Goal: Information Seeking & Learning: Learn about a topic

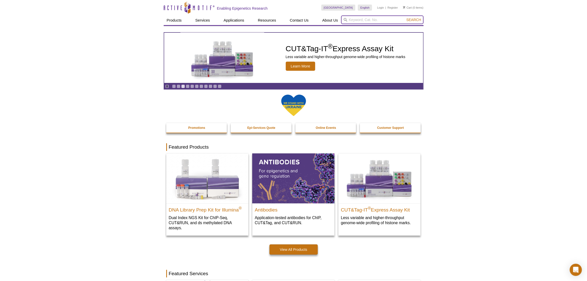
click at [370, 20] on input "search" at bounding box center [382, 19] width 82 height 9
click at [404, 17] on button "Search" at bounding box center [413, 19] width 18 height 5
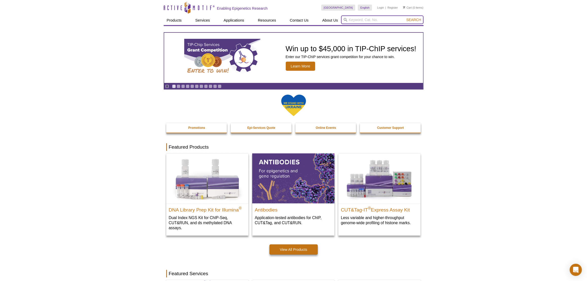
click at [357, 20] on input "search" at bounding box center [382, 19] width 82 height 9
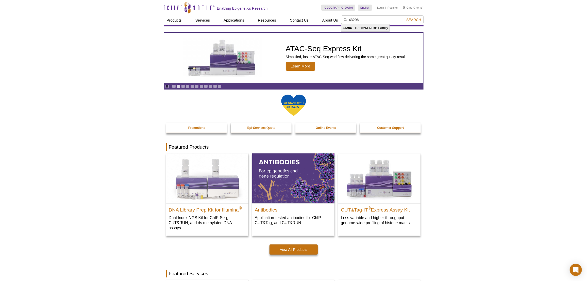
click at [353, 29] on li "43296 – TransAM NFkB Family" at bounding box center [365, 27] width 48 height 7
type input "43296 – TransAM NFkB Family"
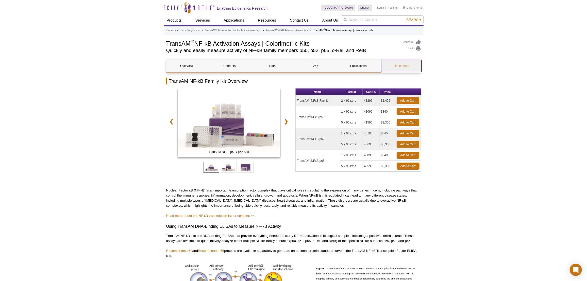
click at [401, 67] on link "Documents" at bounding box center [401, 66] width 40 height 12
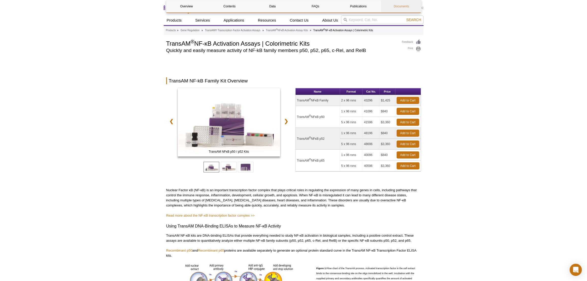
scroll to position [979, 0]
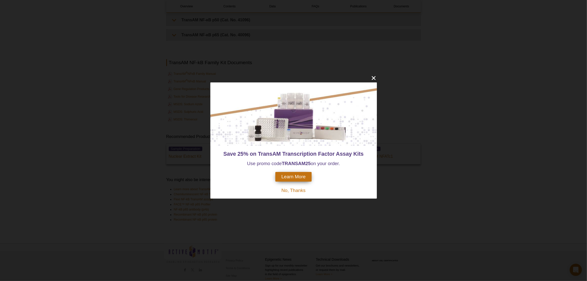
click at [297, 189] on span "No, Thanks" at bounding box center [293, 190] width 24 height 5
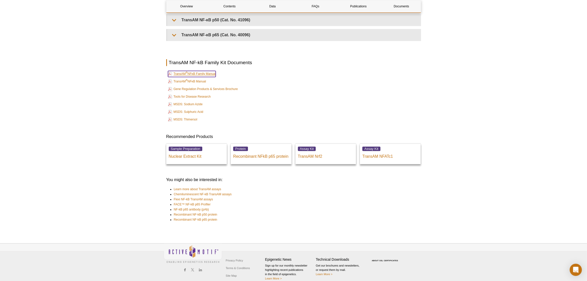
click at [201, 71] on link "TransAM ® NFκB Family Manual" at bounding box center [192, 74] width 48 height 6
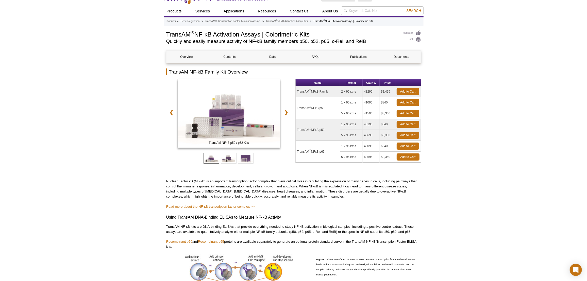
scroll to position [0, 0]
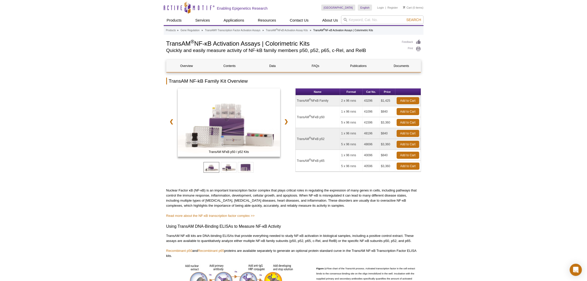
click at [372, 100] on td "43296" at bounding box center [370, 100] width 17 height 11
click at [369, 101] on td "43296" at bounding box center [370, 100] width 17 height 11
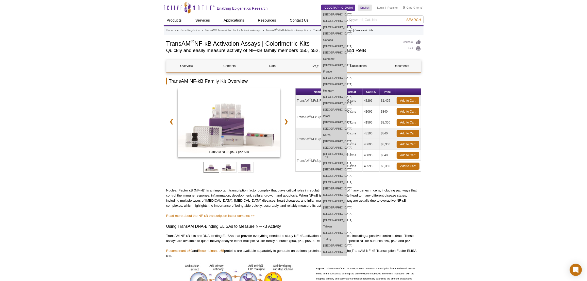
copy td "43296"
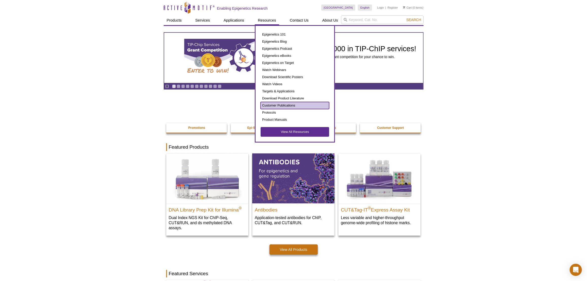
click at [278, 102] on link "Customer Publications" at bounding box center [294, 105] width 68 height 7
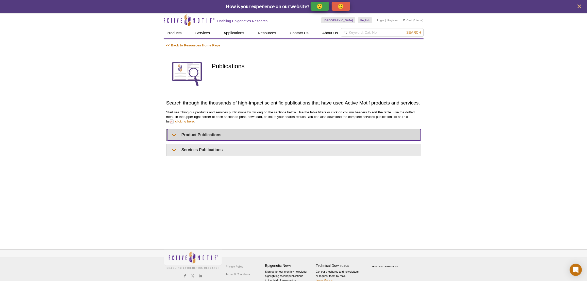
click at [214, 136] on summary "Product Publications" at bounding box center [293, 134] width 253 height 11
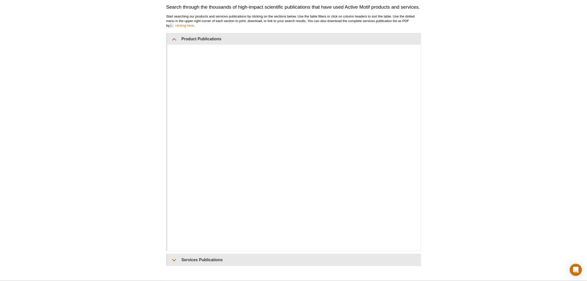
scroll to position [100, 0]
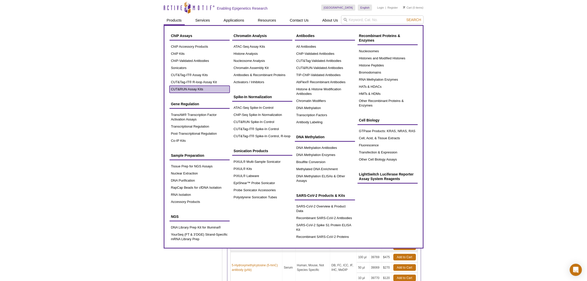
click at [192, 87] on link "CUT&RUN Assay Kits" at bounding box center [199, 89] width 60 height 7
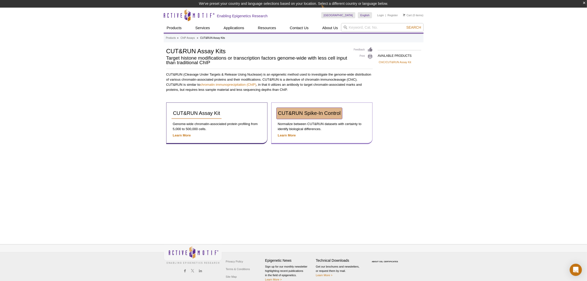
click at [290, 114] on span "CUT&RUN Spike-In Control" at bounding box center [309, 113] width 63 height 6
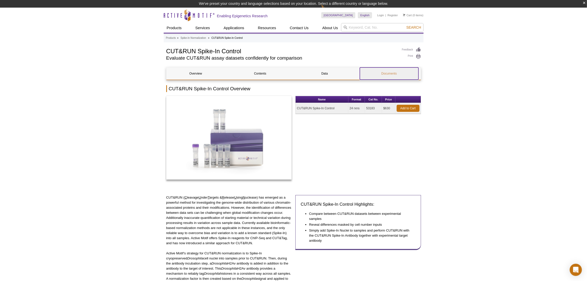
click at [388, 76] on link "Documents" at bounding box center [389, 73] width 59 height 12
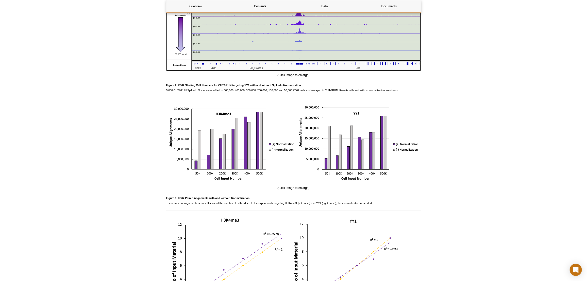
scroll to position [587, 0]
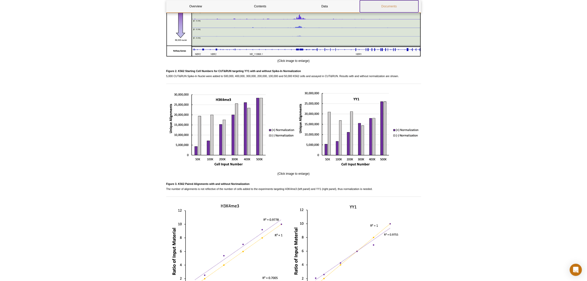
click at [401, 8] on link "Documents" at bounding box center [389, 6] width 59 height 12
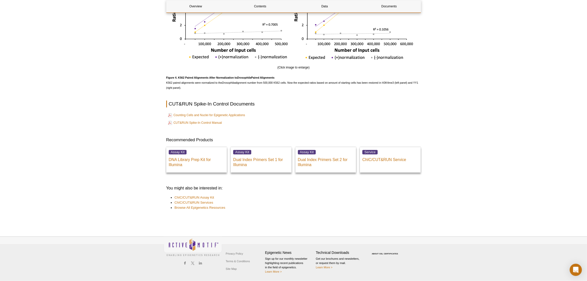
scroll to position [835, 0]
click at [216, 122] on link "CUT&RUN Spike-In Control Manual" at bounding box center [195, 123] width 54 height 6
